Goal: Information Seeking & Learning: Find specific fact

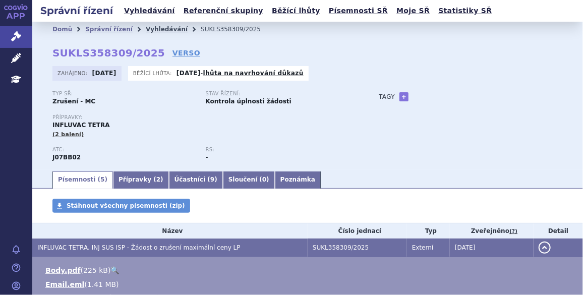
click at [147, 27] on link "Vyhledávání" at bounding box center [167, 29] width 42 height 7
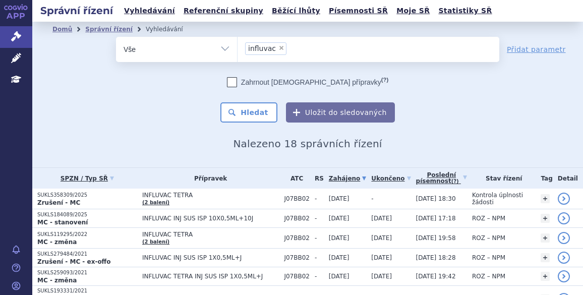
click at [278, 45] on span "×" at bounding box center [281, 48] width 6 height 6
click at [238, 45] on select "influvac" at bounding box center [237, 48] width 1 height 25
select select
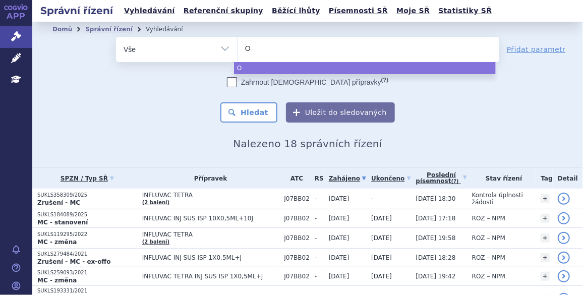
type input "Om"
type input "Omjj"
type input "Omjjara"
select select "Omjjara"
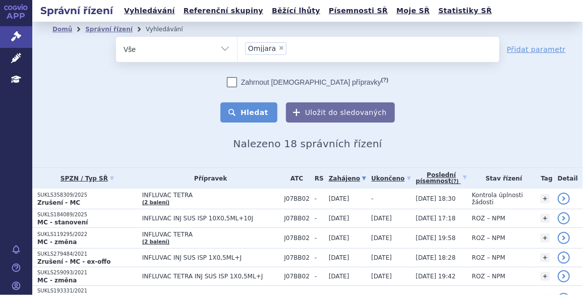
click at [261, 110] on button "Hledat" at bounding box center [248, 112] width 57 height 20
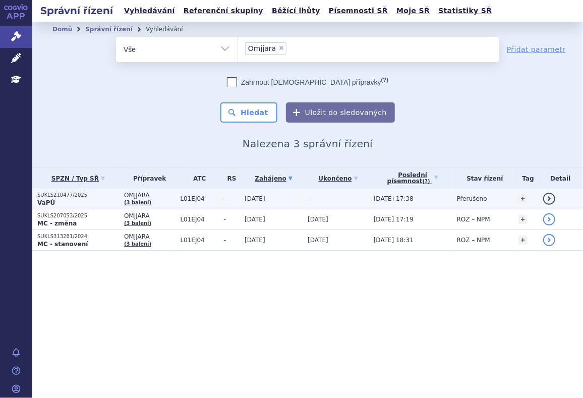
click at [80, 195] on p "SUKLS210477/2025" at bounding box center [78, 195] width 82 height 7
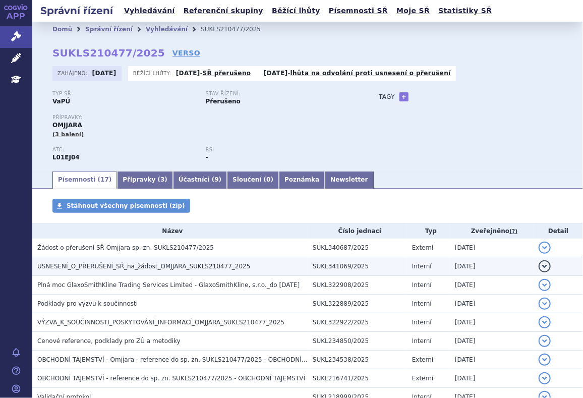
click at [73, 261] on h3 "USNESENÍ_O_PŘERUŠENÍ_SŘ_na_žádost_OMJJARA_SUKLS210477_2025" at bounding box center [172, 266] width 270 height 10
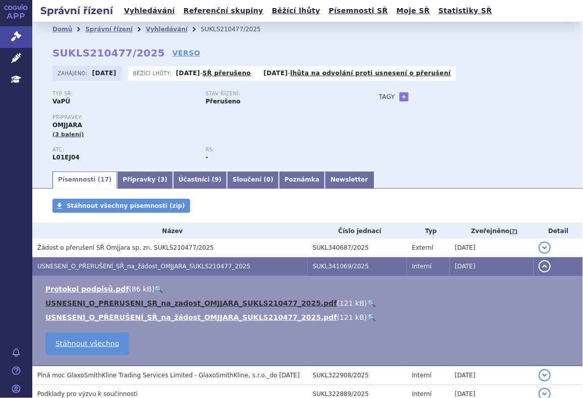
click at [97, 299] on link "USNESENI_O_PRERUSENI_SR_na_zadost_OMJJARA_SUKLS210477_2025.pdf" at bounding box center [190, 303] width 291 height 8
